Goal: Use online tool/utility: Utilize a website feature to perform a specific function

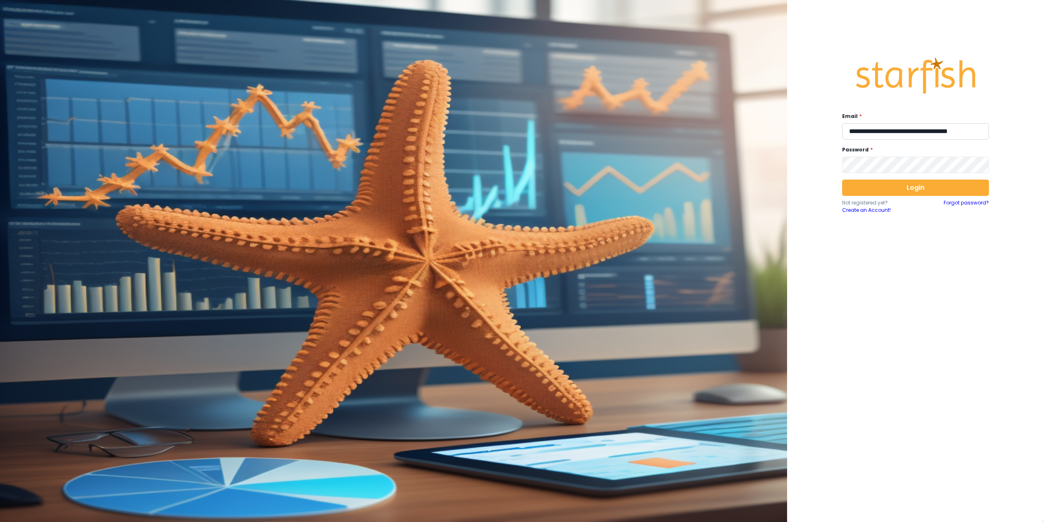
click at [891, 133] on input "**********" at bounding box center [915, 131] width 147 height 16
click at [897, 130] on input "**********" at bounding box center [915, 131] width 147 height 16
type input "**********"
click at [900, 188] on button "Login" at bounding box center [915, 187] width 147 height 16
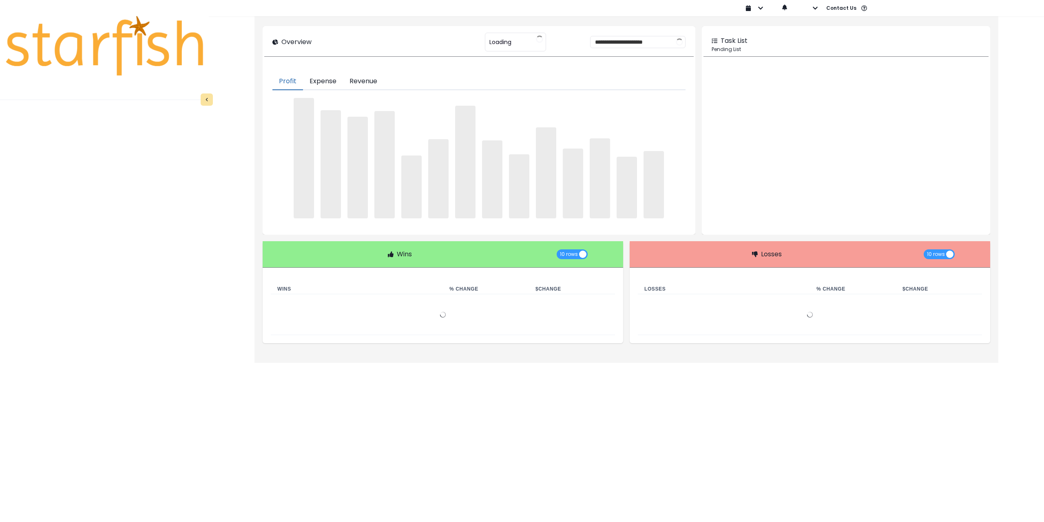
type input "******"
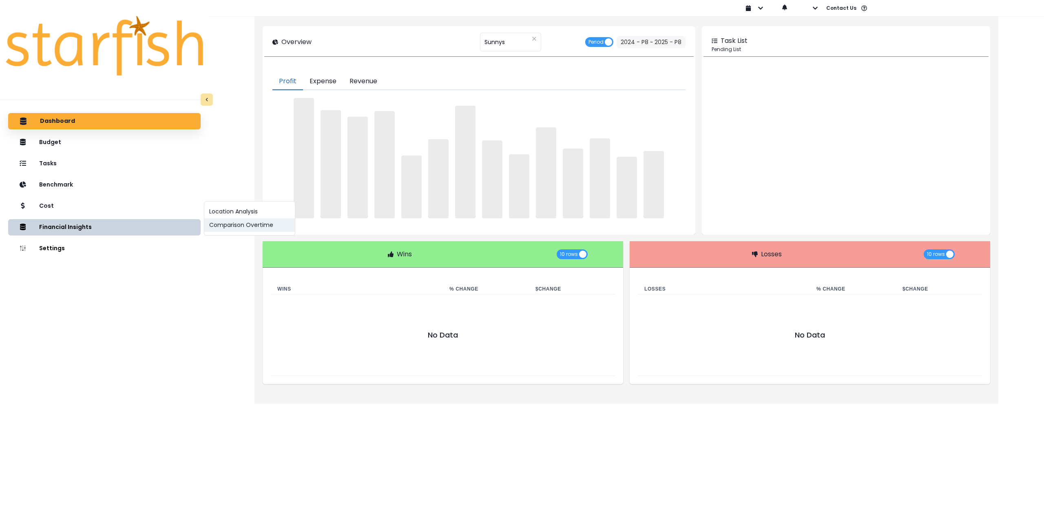
click at [218, 228] on button "Comparison Overtime" at bounding box center [249, 224] width 91 height 13
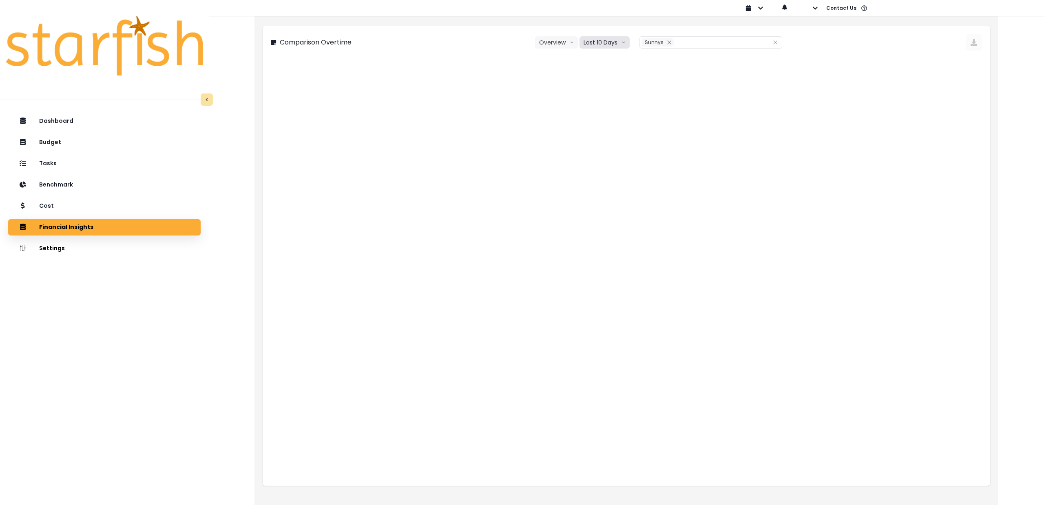
click at [611, 47] on button "Last 10 Days" at bounding box center [605, 42] width 50 height 12
click at [605, 90] on span "Last 15 Periods" at bounding box center [604, 88] width 40 height 8
click at [670, 44] on icon "close" at bounding box center [672, 42] width 5 height 5
click at [665, 44] on div at bounding box center [705, 42] width 124 height 11
click at [672, 71] on span "Rubys" at bounding box center [667, 73] width 17 height 8
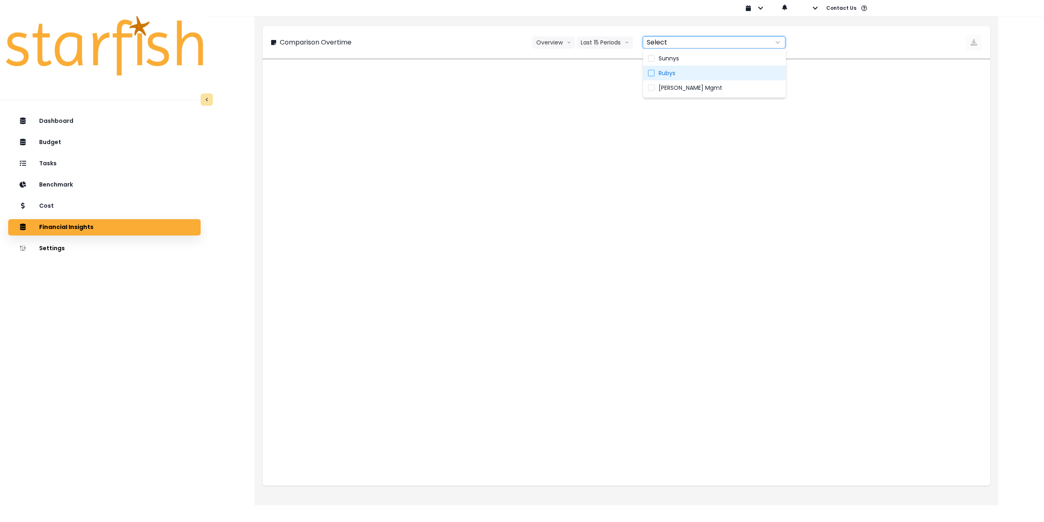
type input "*****"
click at [816, 9] on icon "button" at bounding box center [815, 8] width 6 height 6
click at [816, 31] on p "Sign out" at bounding box center [827, 31] width 27 height 8
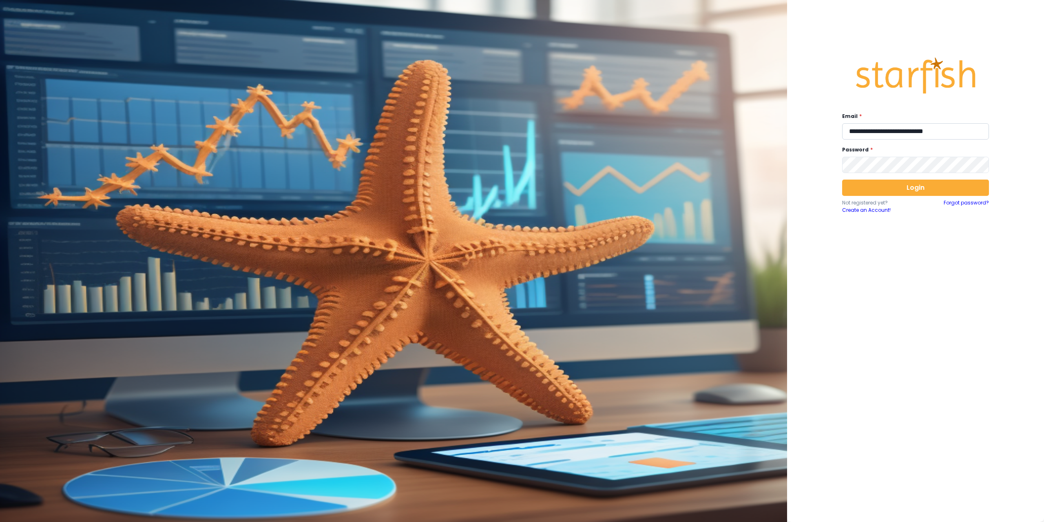
click at [905, 134] on input "**********" at bounding box center [915, 131] width 147 height 16
type input "**********"
click at [882, 187] on button "Login" at bounding box center [915, 187] width 147 height 16
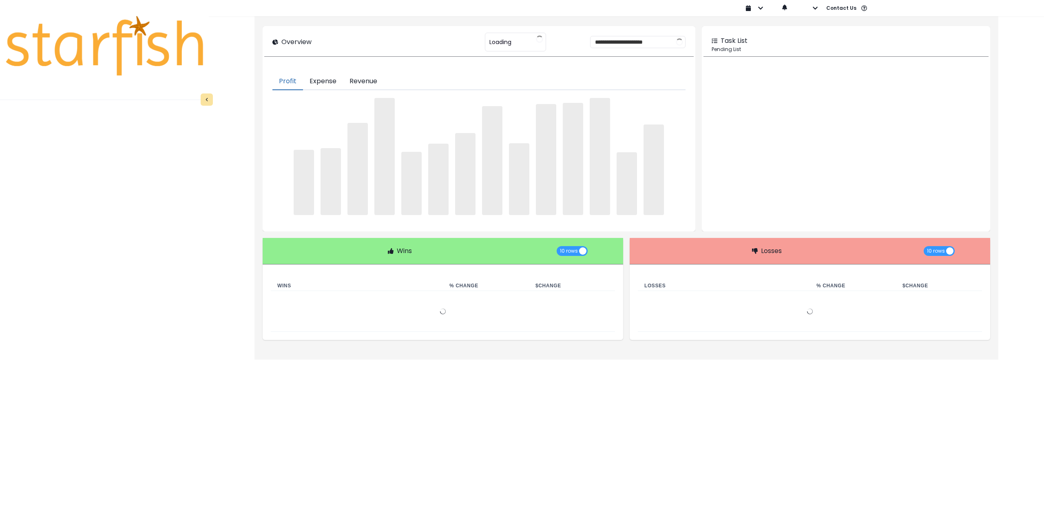
type input "********"
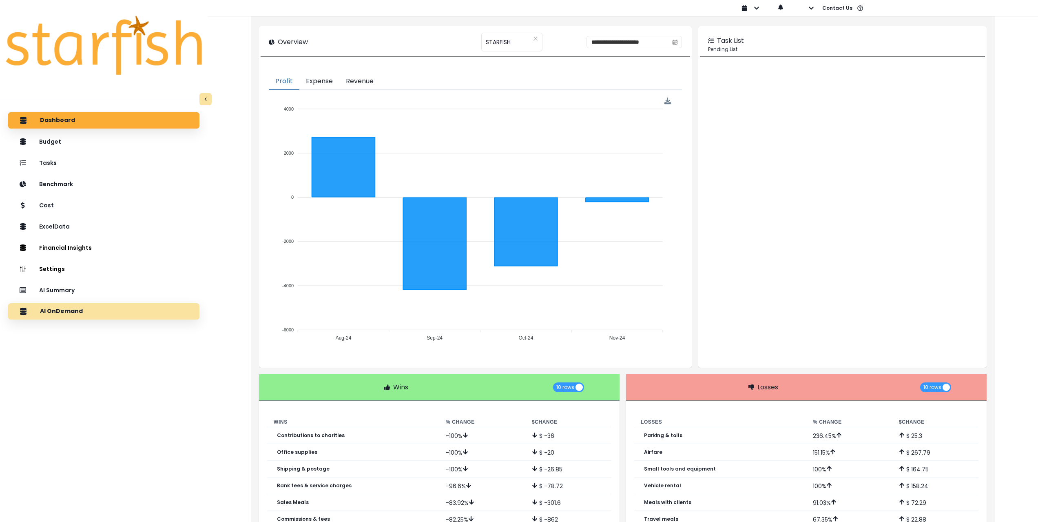
click at [138, 313] on div "AI OnDemand" at bounding box center [104, 311] width 178 height 17
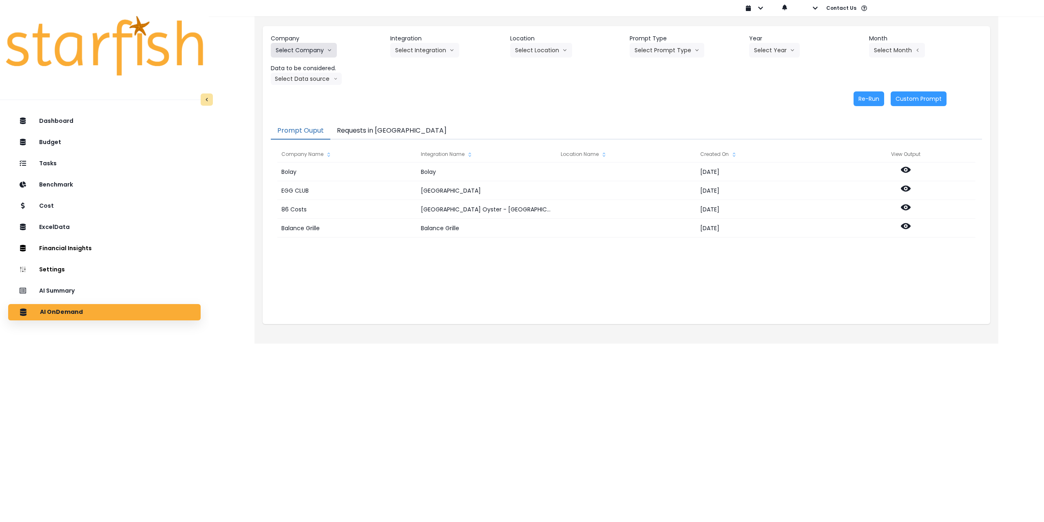
click at [304, 44] on button "Select Company" at bounding box center [304, 50] width 66 height 15
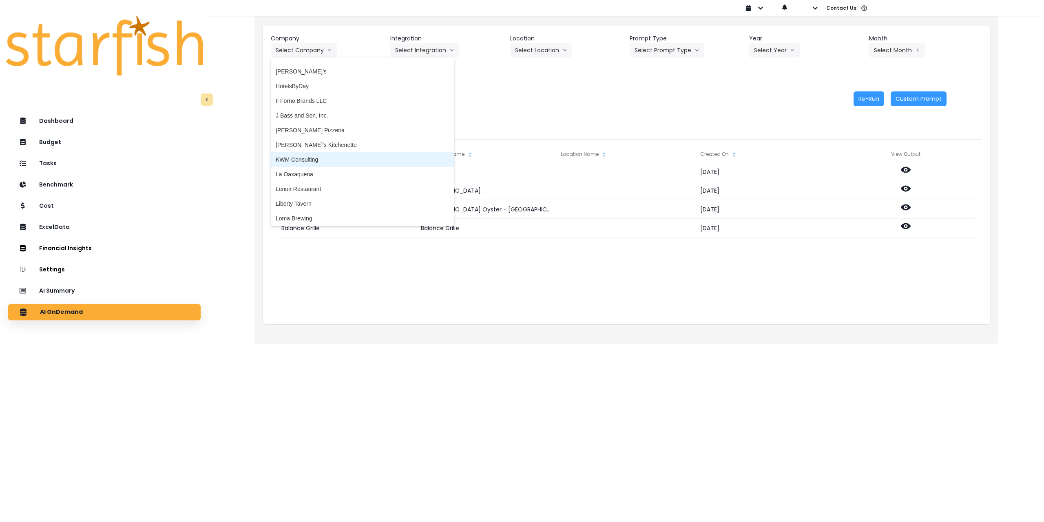
scroll to position [775, 0]
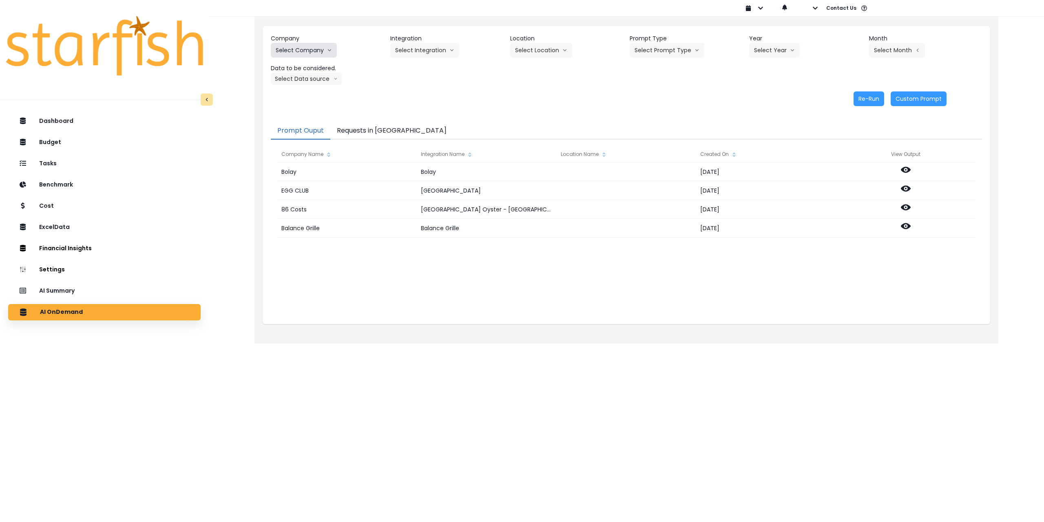
click at [305, 51] on button "Select Company" at bounding box center [304, 50] width 66 height 15
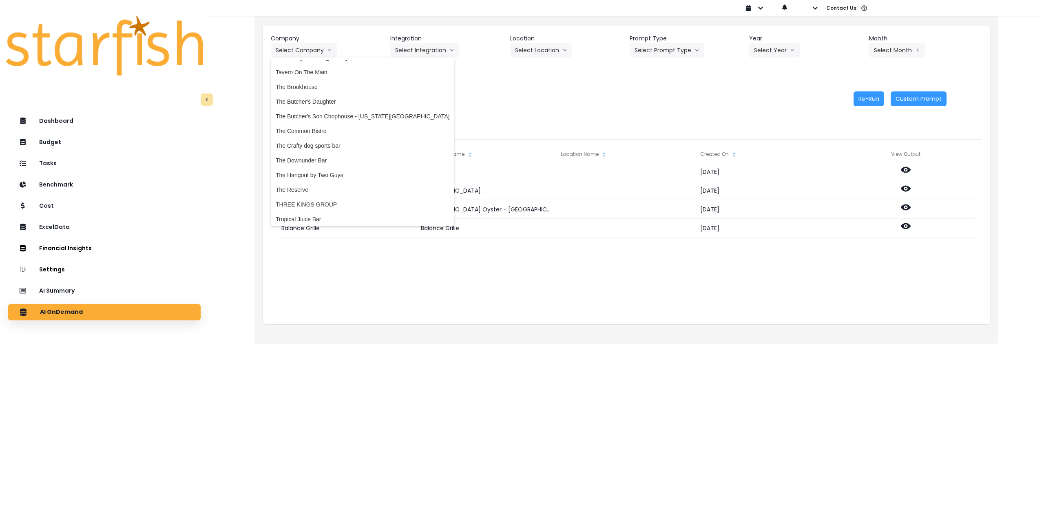
scroll to position [1550, 0]
click at [330, 104] on span "The Common Bistro" at bounding box center [363, 103] width 174 height 8
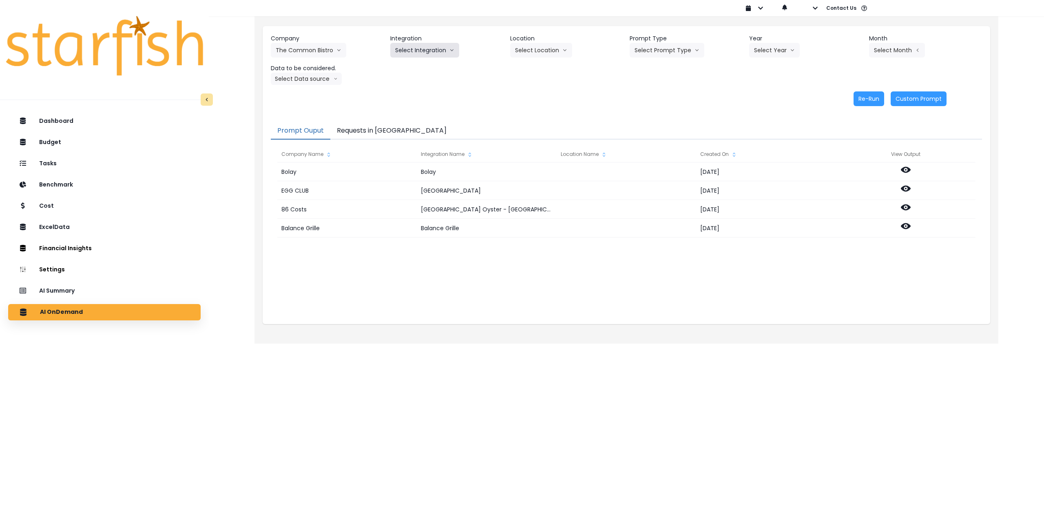
click at [432, 51] on button "Select Integration" at bounding box center [424, 50] width 69 height 15
click at [414, 66] on span "The Common Bistro" at bounding box center [420, 67] width 51 height 8
click at [671, 51] on button "Select Prompt Type" at bounding box center [667, 50] width 75 height 15
click at [659, 109] on span "Monthly Summary" at bounding box center [658, 111] width 46 height 8
click at [535, 45] on button "Select Location" at bounding box center [541, 50] width 62 height 15
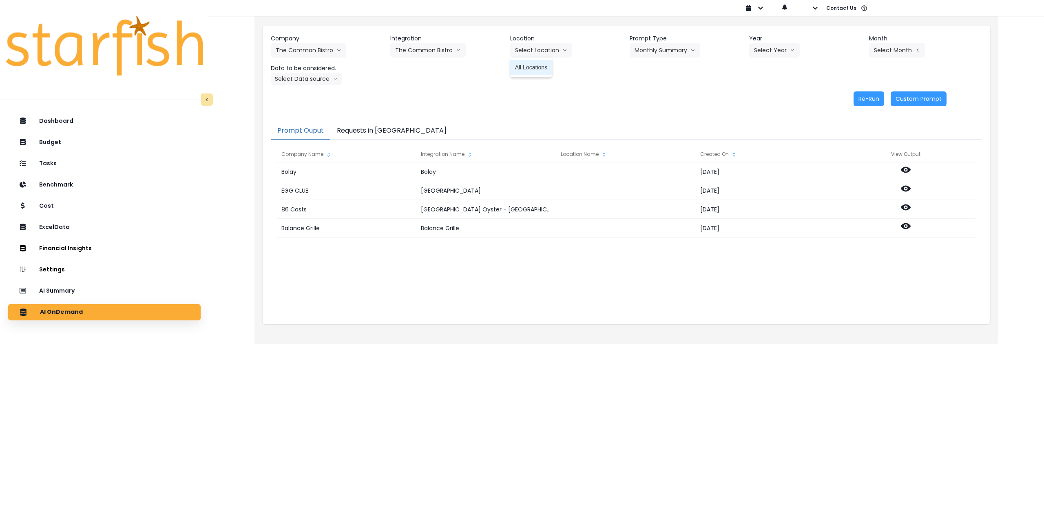
click at [529, 64] on span "All Locations" at bounding box center [531, 67] width 32 height 8
drag, startPoint x: 788, startPoint y: 49, endPoint x: 785, endPoint y: 60, distance: 11.8
click at [788, 48] on button "Select Year" at bounding box center [774, 50] width 51 height 15
click at [761, 98] on span "2025" at bounding box center [760, 97] width 13 height 8
click at [910, 56] on button "Select Month" at bounding box center [897, 50] width 56 height 15
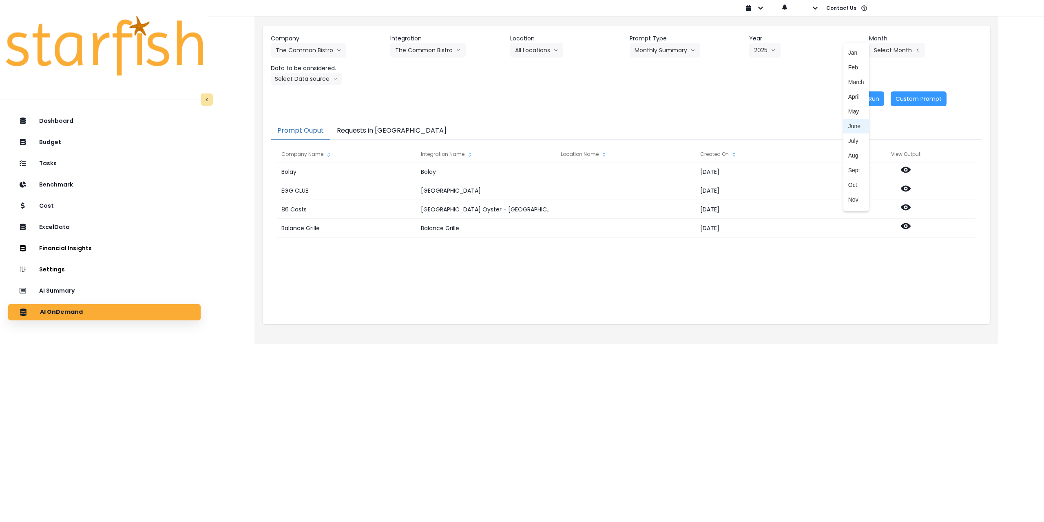
click at [852, 125] on span "June" at bounding box center [856, 126] width 16 height 8
click at [330, 84] on button "Select Data source" at bounding box center [306, 79] width 71 height 12
click at [312, 94] on span "Comparison overtime" at bounding box center [303, 95] width 54 height 8
click at [870, 100] on button "Re-Run" at bounding box center [869, 98] width 31 height 15
click at [316, 79] on button "Comparison overtime" at bounding box center [310, 79] width 79 height 12
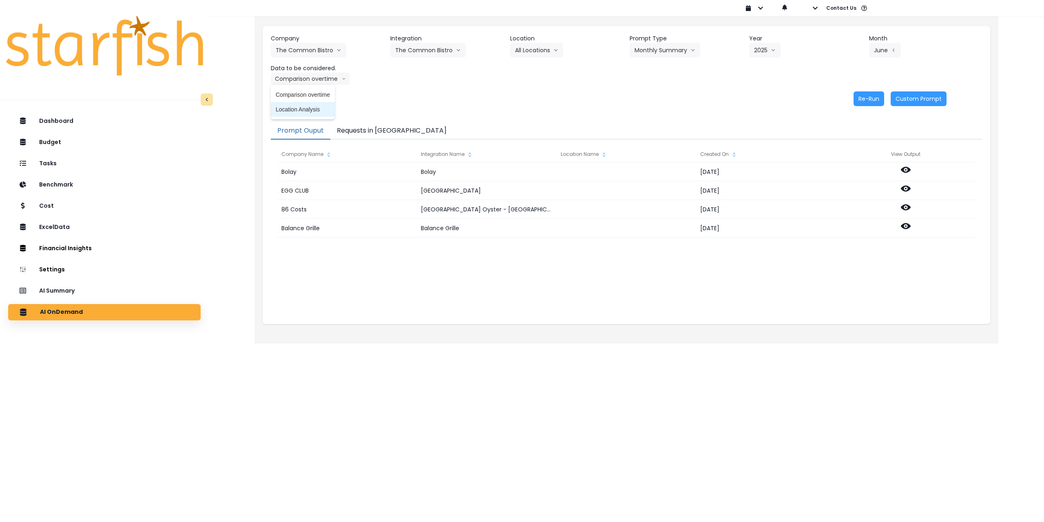
click at [306, 108] on span "Location Analysis" at bounding box center [303, 109] width 54 height 8
click at [866, 99] on button "Re-Run" at bounding box center [869, 98] width 31 height 15
click at [317, 47] on button "The Common Bistro" at bounding box center [308, 50] width 75 height 15
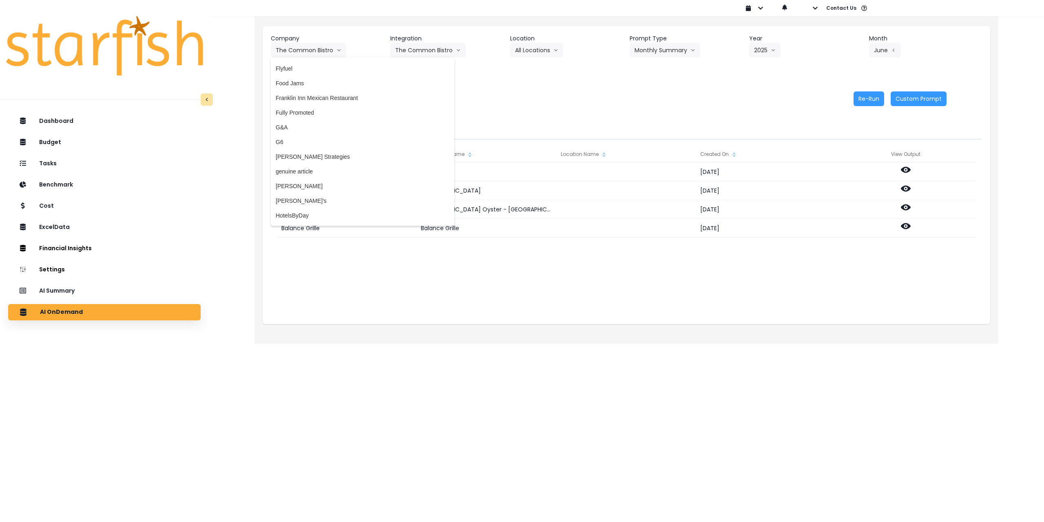
scroll to position [612, 0]
click at [341, 123] on li "Food Jams" at bounding box center [363, 116] width 184 height 15
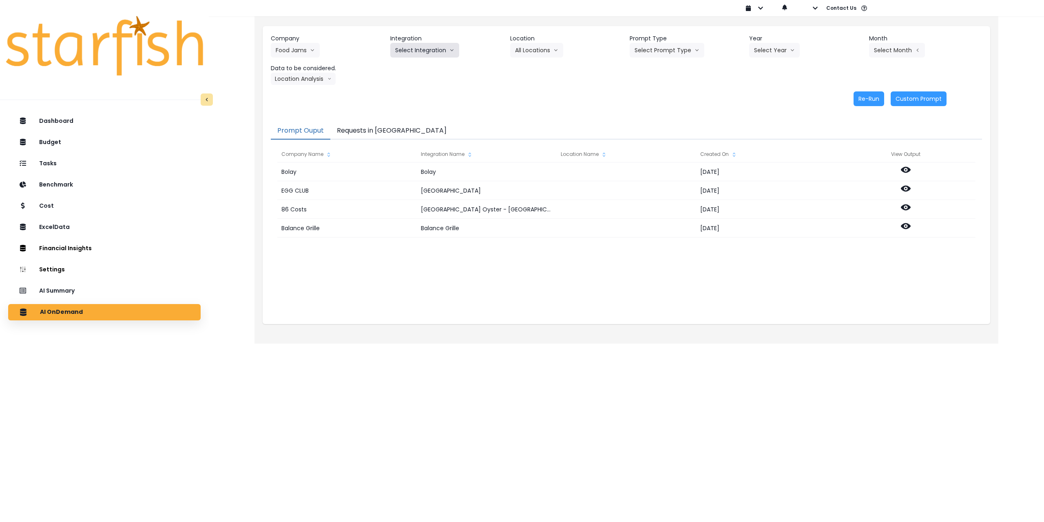
click at [425, 43] on button "Select Integration" at bounding box center [424, 50] width 69 height 15
click at [419, 65] on span "Food Jams" at bounding box center [409, 67] width 28 height 8
click at [538, 53] on button "Select Location" at bounding box center [541, 50] width 62 height 15
click at [533, 69] on span "All Locations" at bounding box center [531, 67] width 32 height 8
click at [688, 54] on button "Select Prompt Type" at bounding box center [667, 50] width 75 height 15
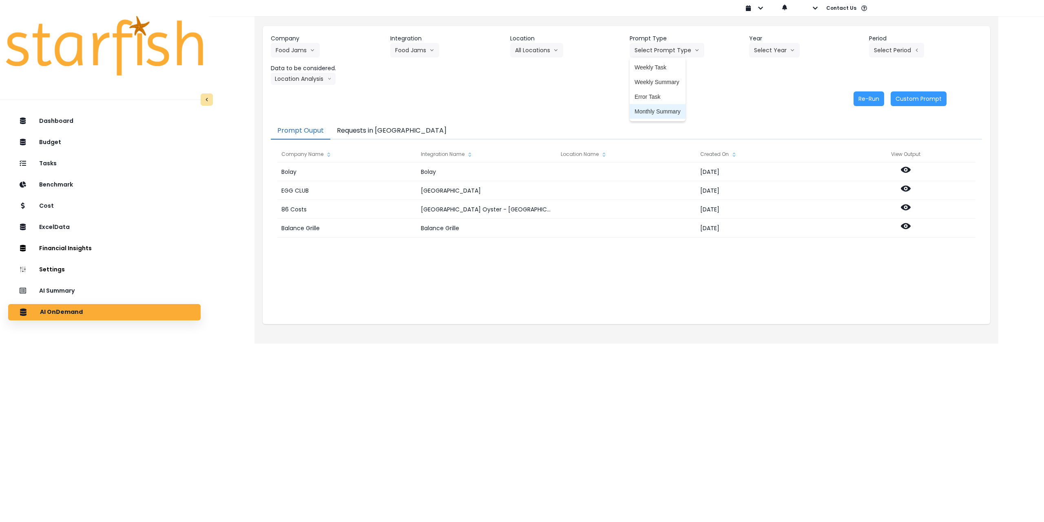
click at [651, 108] on span "Monthly Summary" at bounding box center [658, 111] width 46 height 8
click at [763, 49] on button "Select Year" at bounding box center [774, 50] width 51 height 15
click at [757, 97] on span "2025" at bounding box center [760, 97] width 13 height 8
click at [896, 40] on header "Period" at bounding box center [925, 38] width 113 height 9
click at [895, 51] on button "Select Period" at bounding box center [896, 50] width 55 height 15
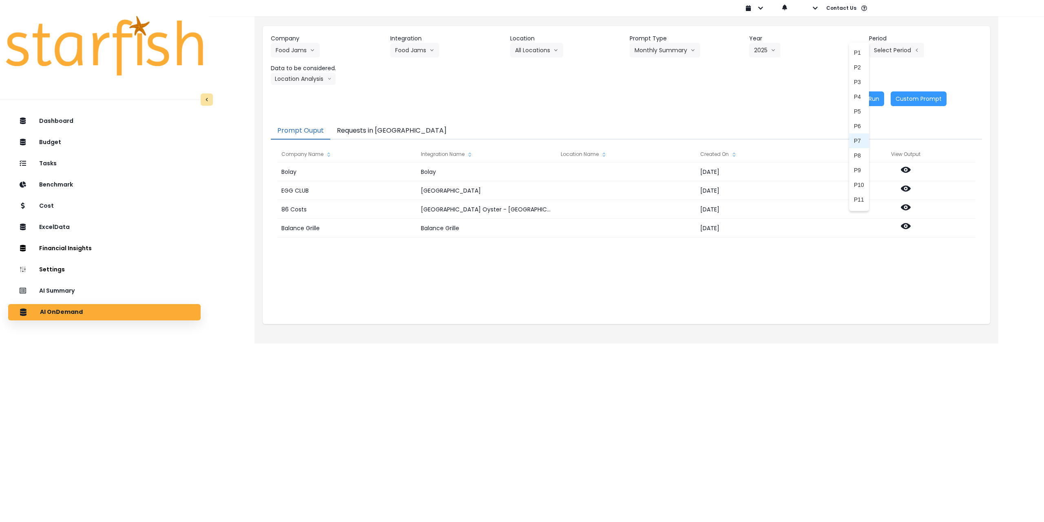
click at [856, 140] on span "P7" at bounding box center [859, 141] width 10 height 8
click at [299, 48] on button "Food Jams" at bounding box center [295, 50] width 49 height 15
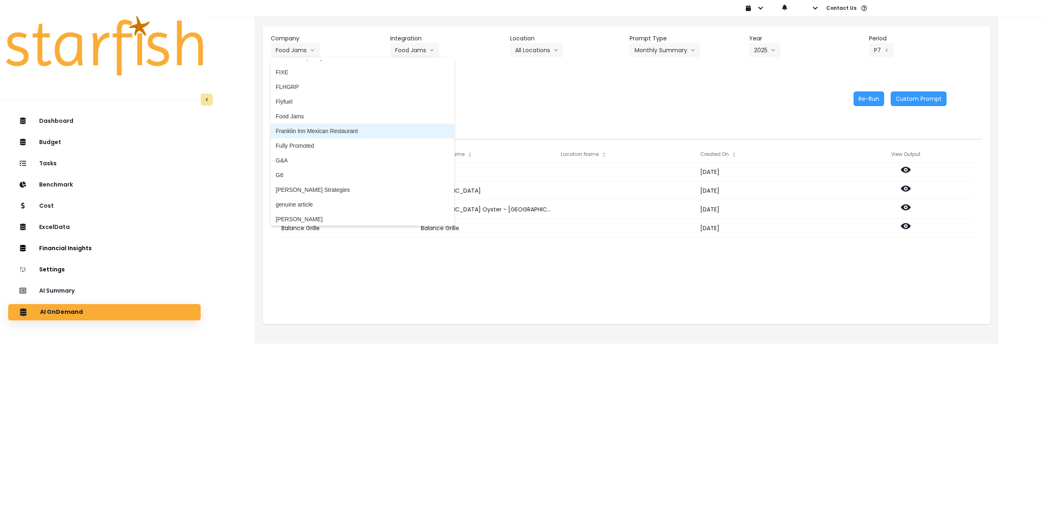
click at [330, 133] on span "Franklin Inn Mexican Restaurant" at bounding box center [363, 131] width 174 height 8
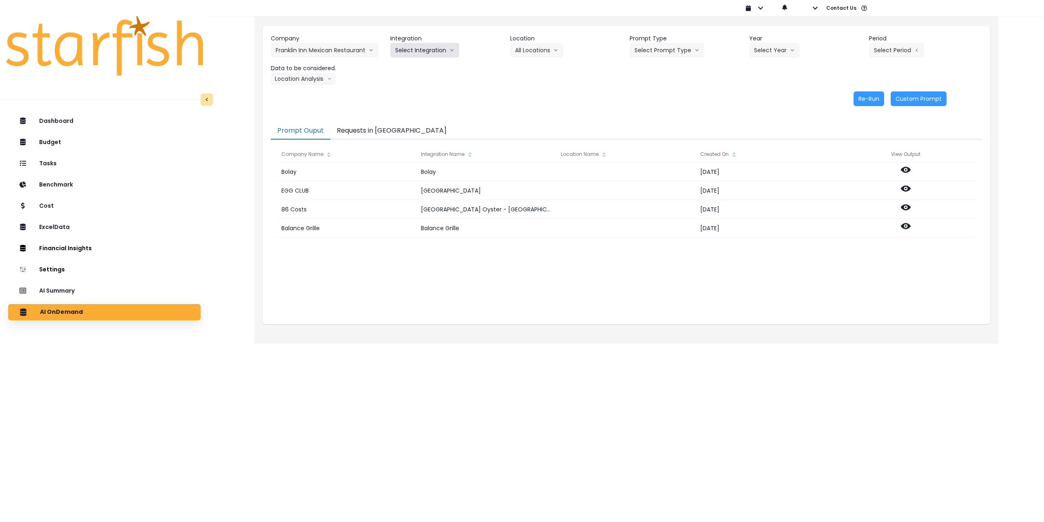
click at [418, 57] on button "Select Integration" at bounding box center [424, 50] width 69 height 15
click at [416, 73] on li "Quickbooks Online" at bounding box center [419, 67] width 58 height 15
click at [555, 53] on button "Select Location" at bounding box center [541, 50] width 62 height 15
click at [543, 71] on li "All Locations" at bounding box center [531, 67] width 42 height 15
click at [665, 51] on button "Select Prompt Type" at bounding box center [667, 50] width 75 height 15
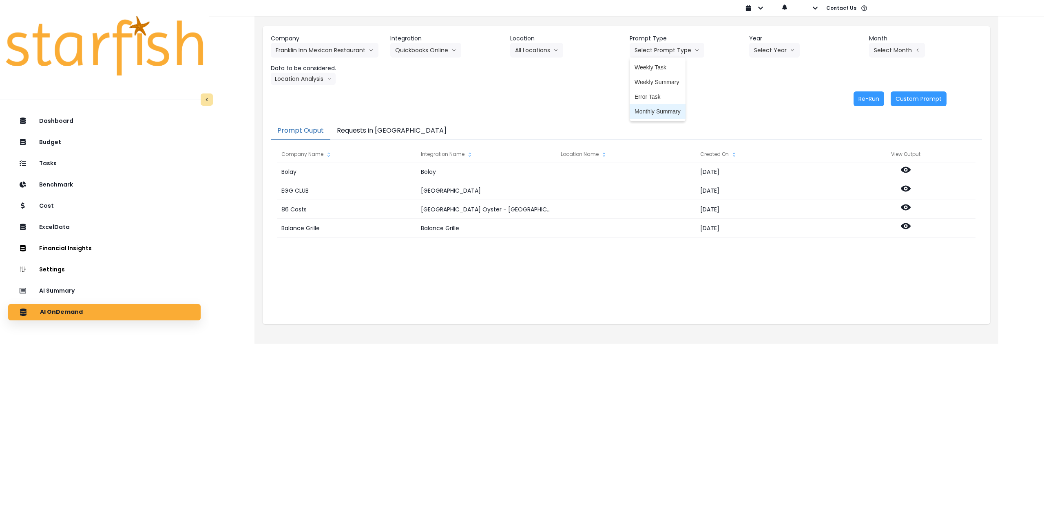
click at [659, 112] on span "Monthly Summary" at bounding box center [658, 111] width 46 height 8
click at [772, 58] on div "Company Franklin Inn Mexican Restaurant 86 Costs Asti Bagel Cafe Balance Grille…" at bounding box center [626, 59] width 711 height 51
drag, startPoint x: 772, startPoint y: 52, endPoint x: 769, endPoint y: 66, distance: 14.2
click at [772, 52] on button "Select Year" at bounding box center [774, 50] width 51 height 15
click at [765, 93] on span "2025" at bounding box center [760, 97] width 13 height 8
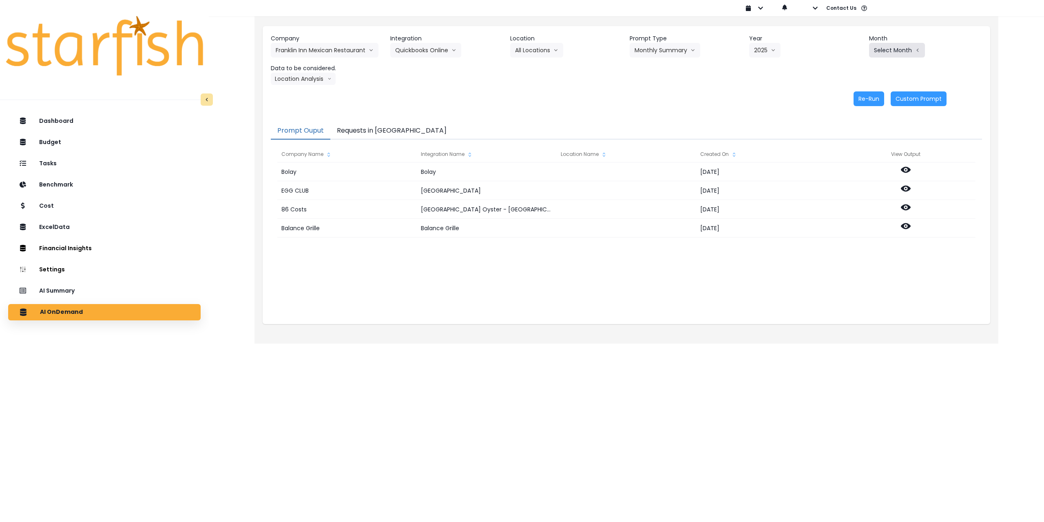
click at [888, 53] on button "Select Month" at bounding box center [897, 50] width 56 height 15
click at [850, 143] on span "July" at bounding box center [856, 141] width 16 height 8
click at [303, 77] on button "Location Analysis" at bounding box center [303, 79] width 65 height 12
click at [301, 93] on span "Comparison overtime" at bounding box center [303, 95] width 54 height 8
click at [872, 100] on button "Re-Run" at bounding box center [869, 98] width 31 height 15
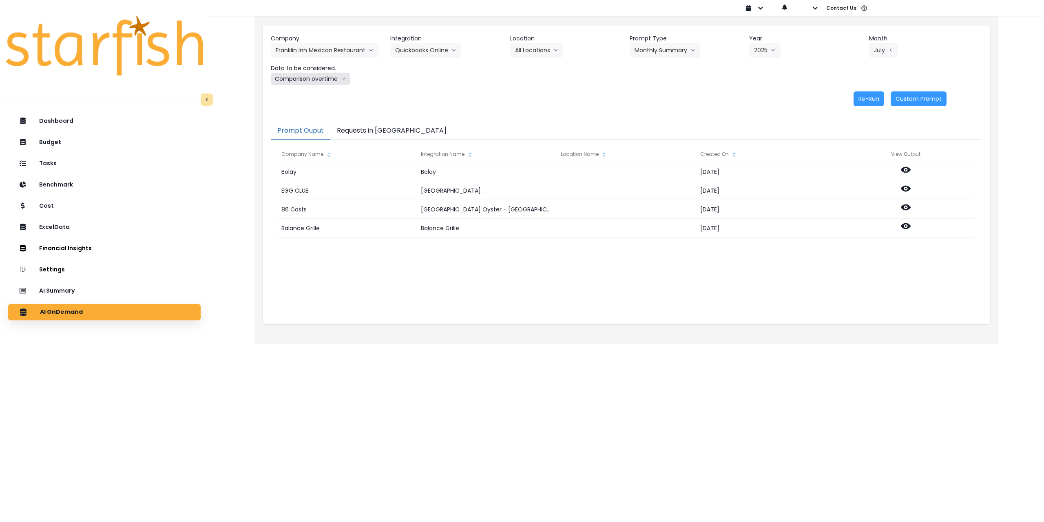
click at [315, 79] on button "Comparison overtime" at bounding box center [310, 79] width 79 height 12
drag, startPoint x: 303, startPoint y: 111, endPoint x: 330, endPoint y: 110, distance: 27.4
click at [303, 111] on span "Location Analysis" at bounding box center [303, 109] width 54 height 8
click at [864, 97] on button "Re-Run" at bounding box center [869, 98] width 31 height 15
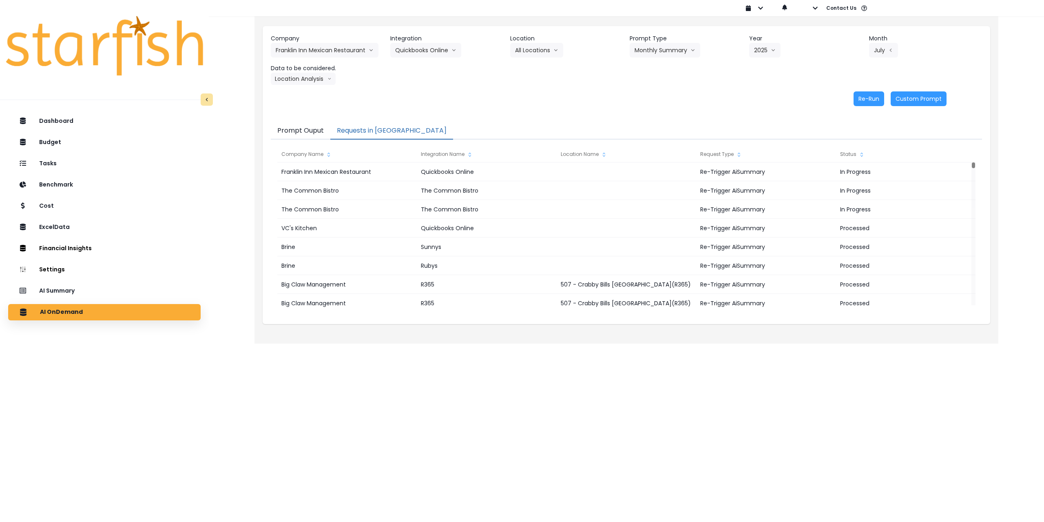
click at [376, 131] on button "Requests in [GEOGRAPHIC_DATA]" at bounding box center [391, 130] width 123 height 17
click at [854, 155] on div "Status" at bounding box center [905, 154] width 139 height 16
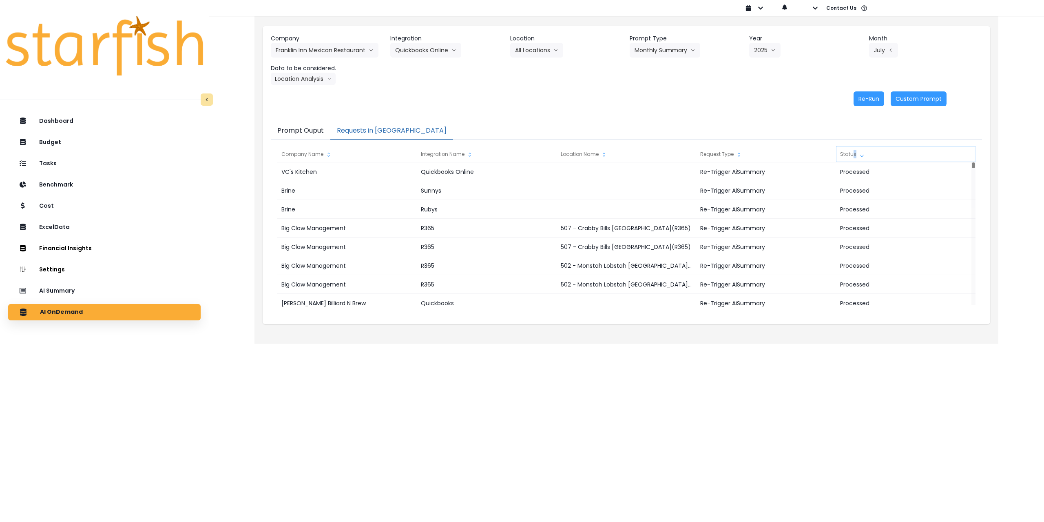
click at [854, 155] on div "Status" at bounding box center [905, 154] width 139 height 16
